Goal: Navigation & Orientation: Find specific page/section

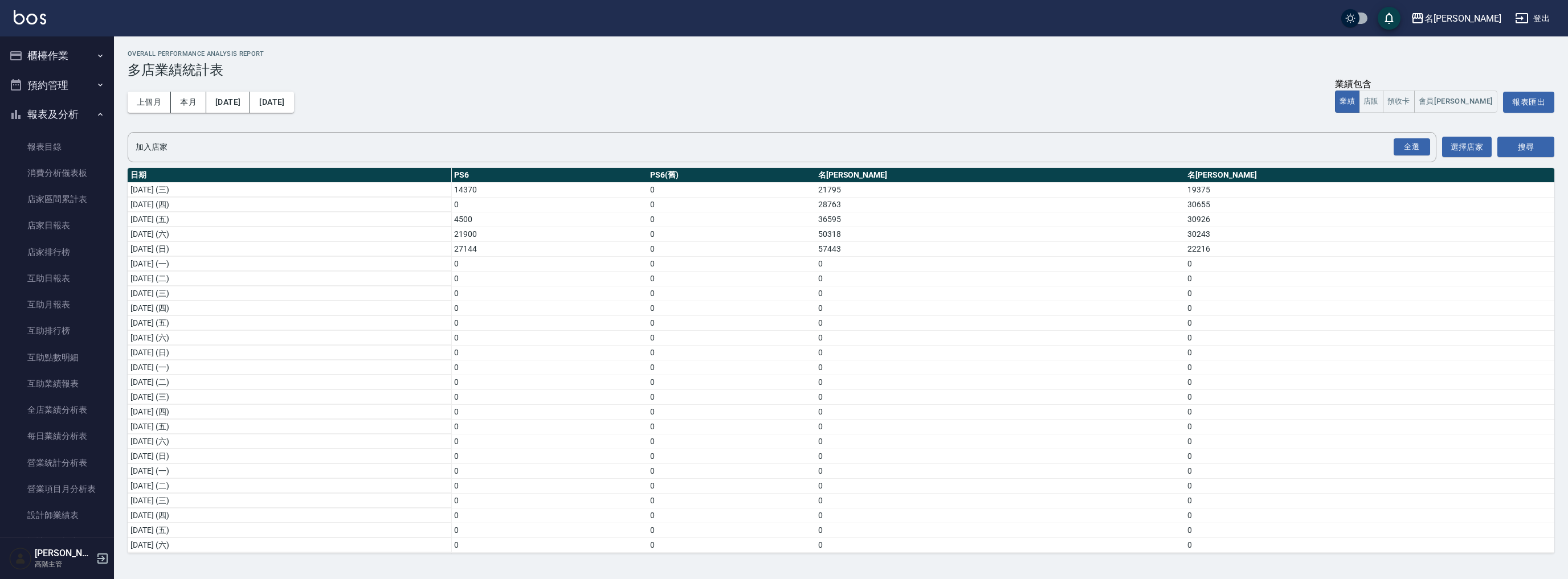
scroll to position [150, 0]
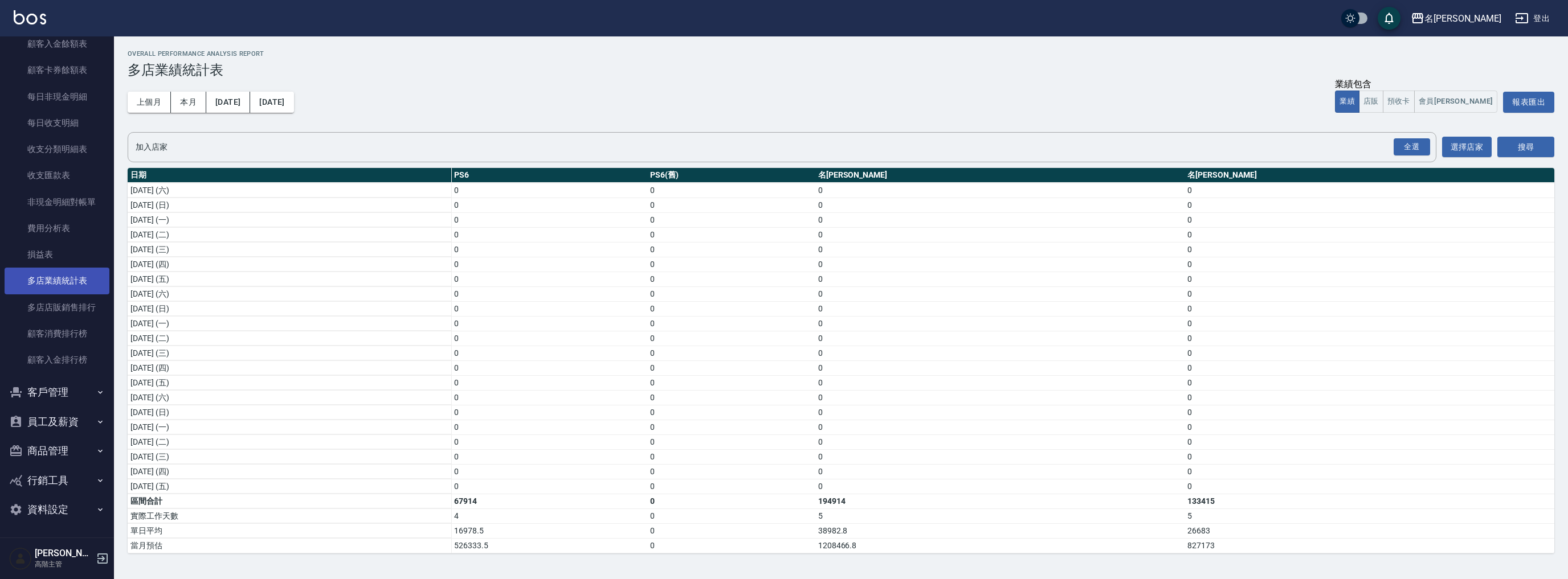
click at [63, 270] on link "多店業績統計表" at bounding box center [57, 280] width 105 height 26
click at [63, 262] on link "損益表" at bounding box center [57, 254] width 105 height 26
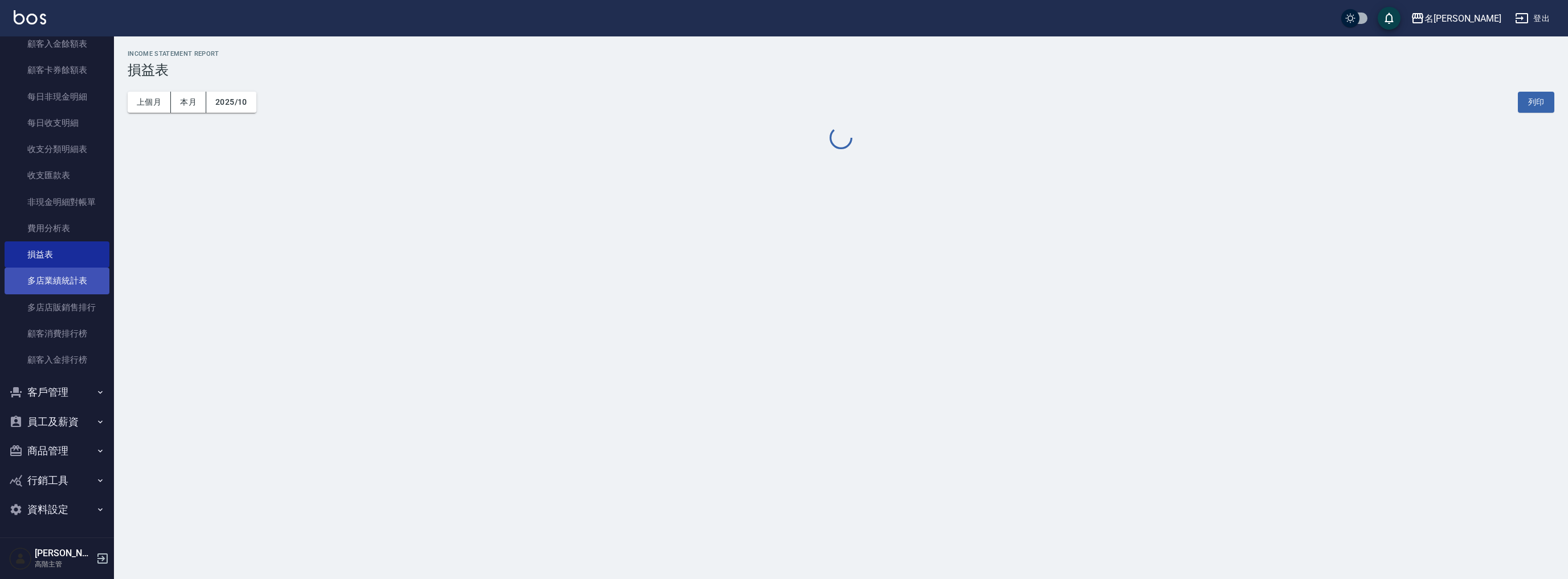
click at [74, 284] on link "多店業績統計表" at bounding box center [57, 280] width 105 height 26
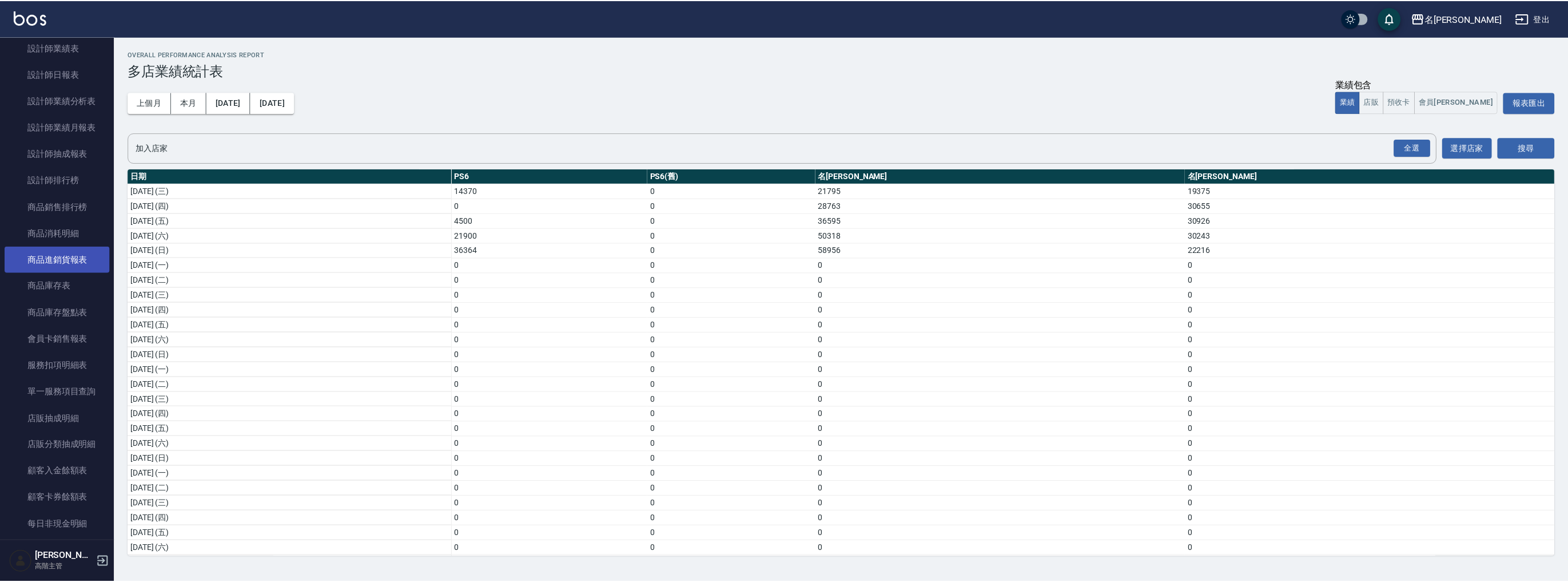
scroll to position [363, 0]
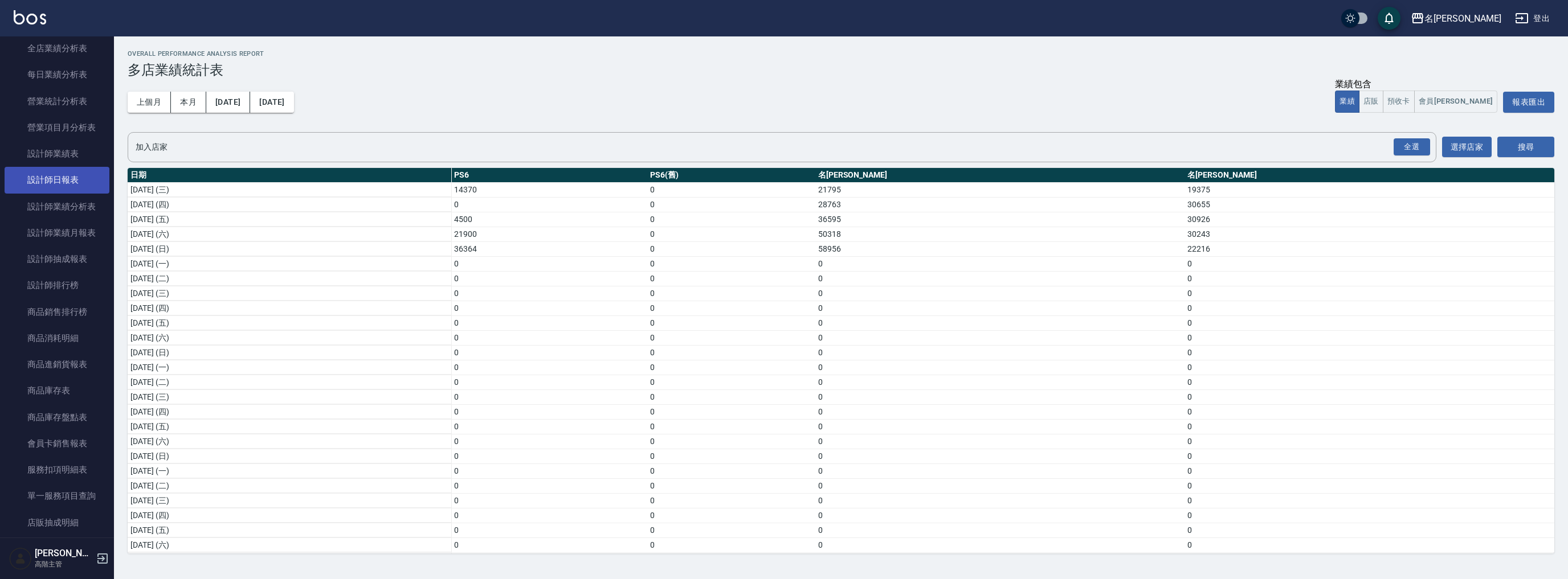
click at [67, 179] on link "設計師日報表" at bounding box center [57, 179] width 105 height 26
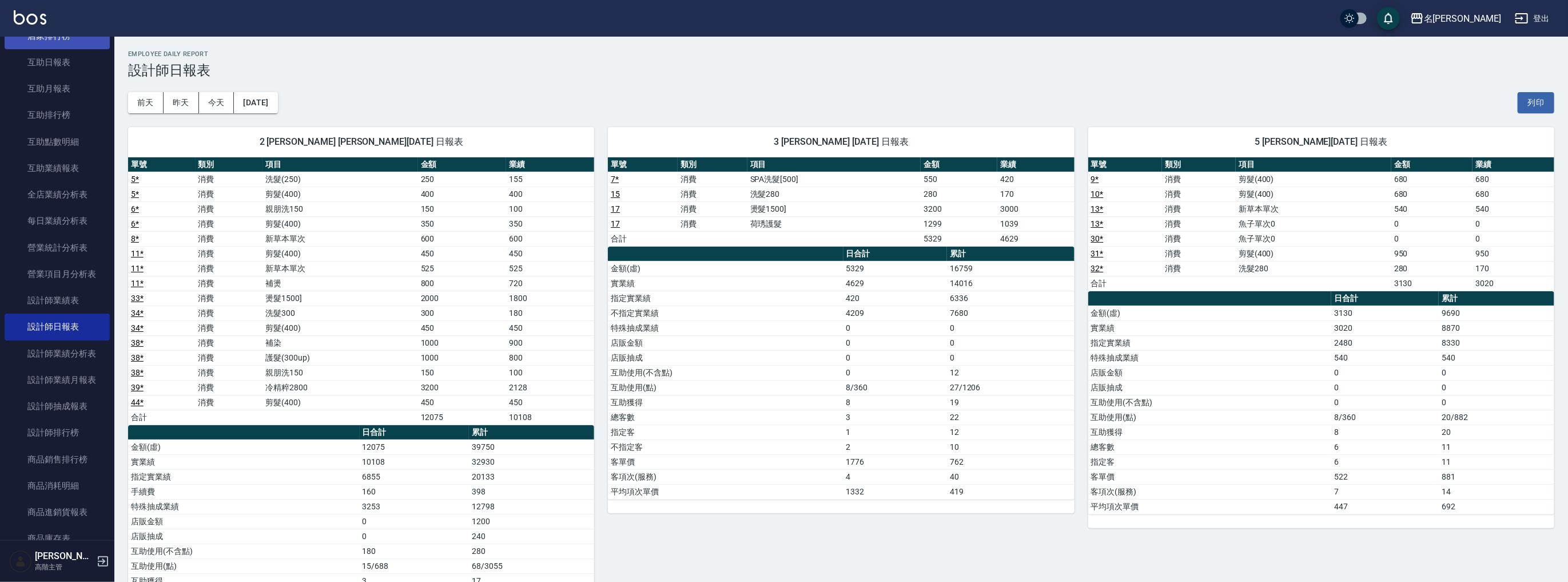
scroll to position [150, 0]
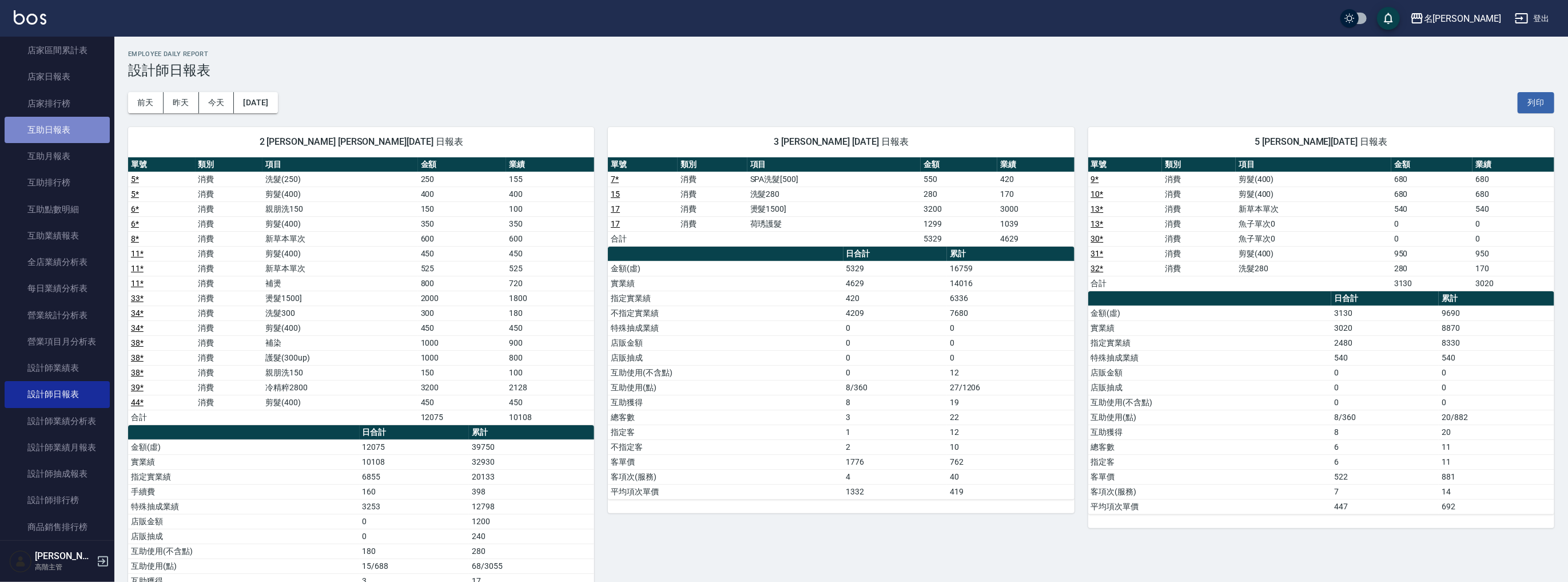
click at [65, 139] on link "互助日報表" at bounding box center [57, 130] width 105 height 26
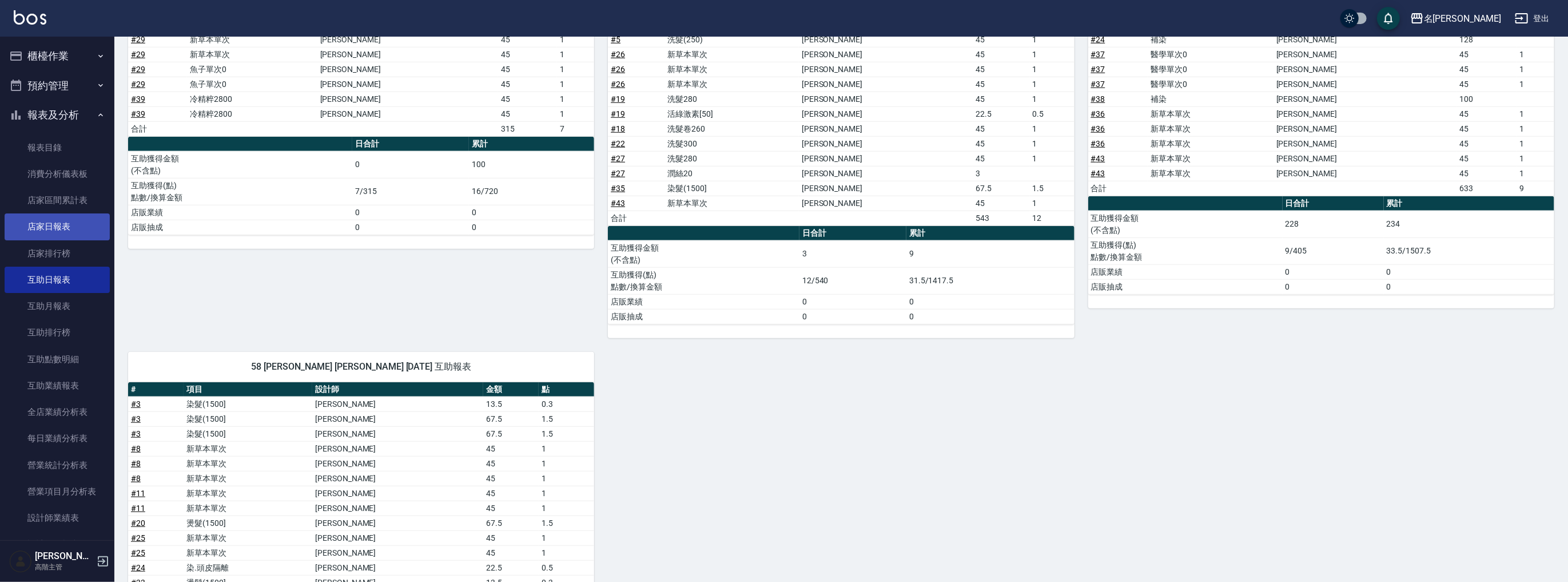
click at [68, 228] on link "店家日報表" at bounding box center [57, 226] width 105 height 26
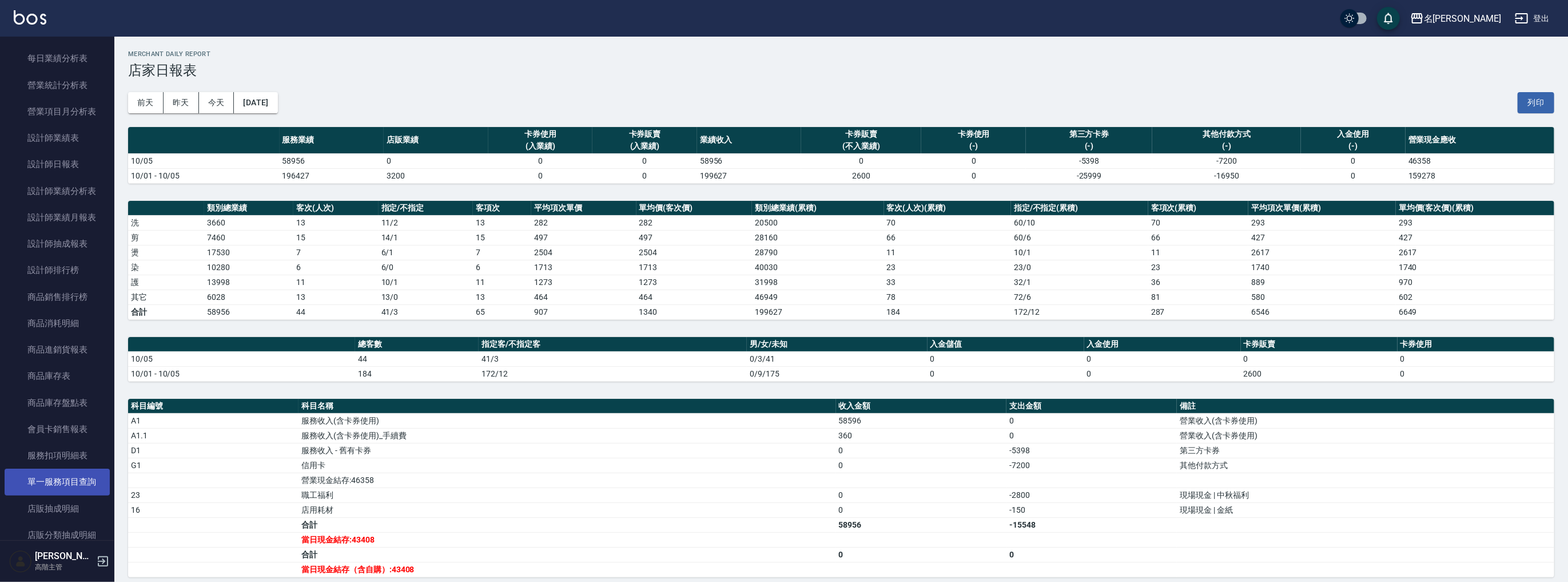
scroll to position [320, 0]
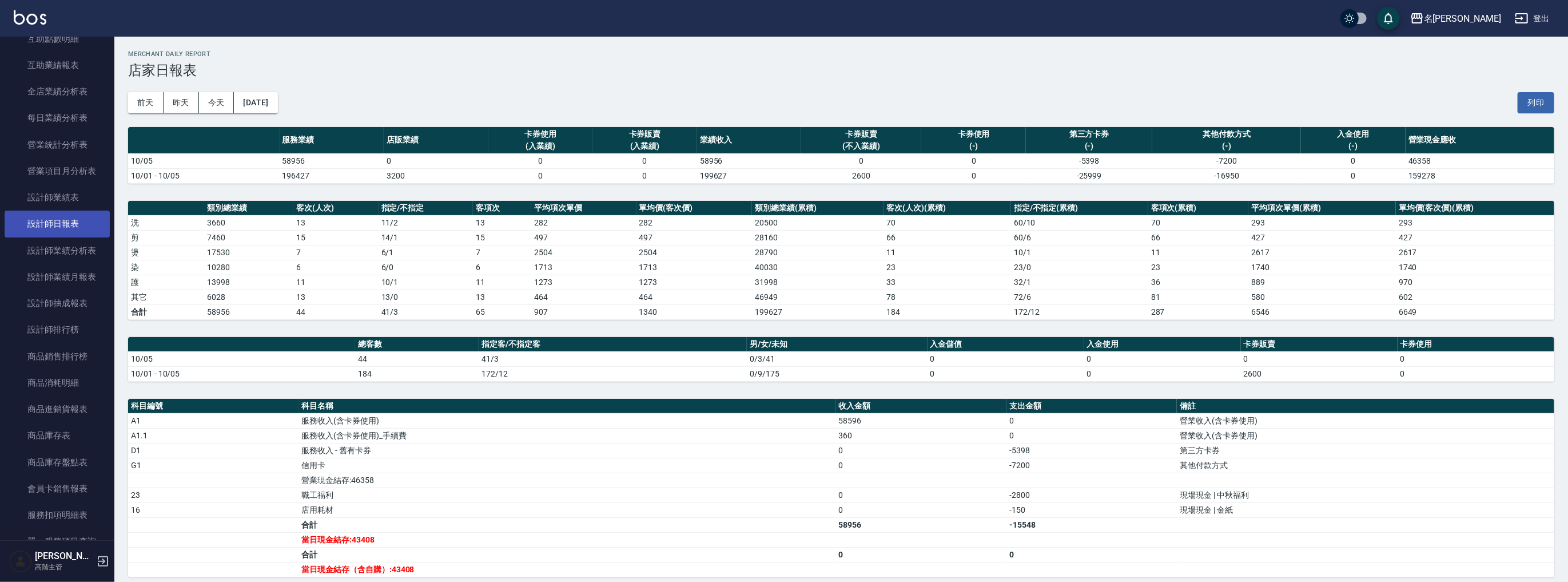
click at [65, 225] on link "設計師日報表" at bounding box center [57, 223] width 105 height 26
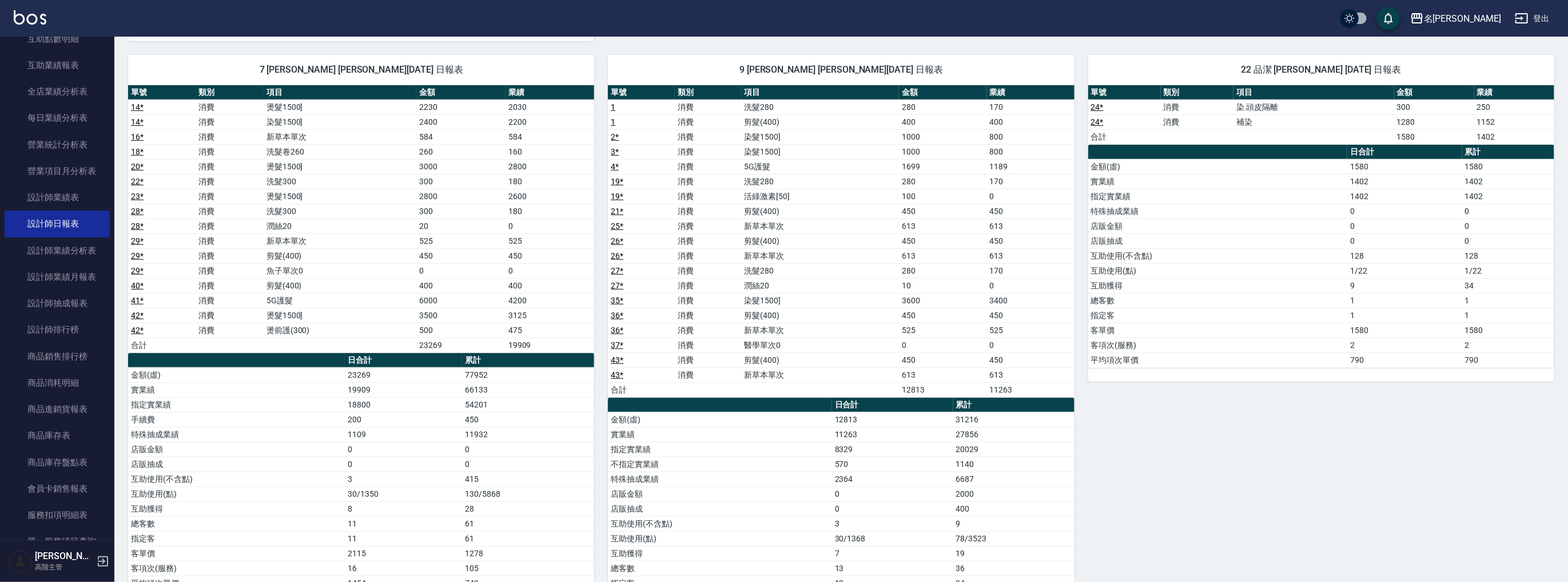
scroll to position [512, 0]
